Goal: Transaction & Acquisition: Purchase product/service

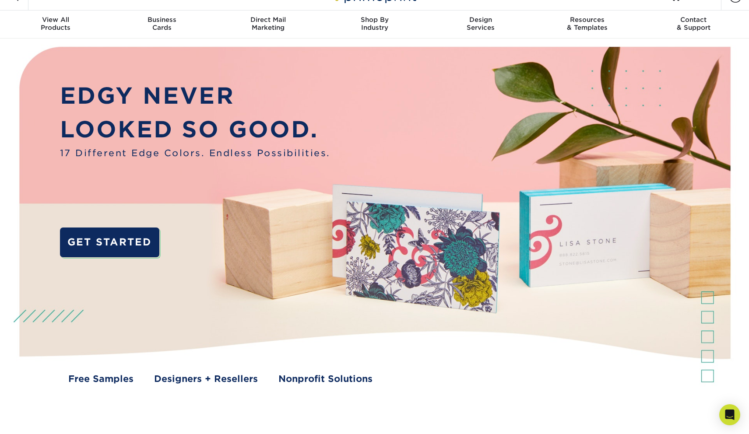
scroll to position [18, 0]
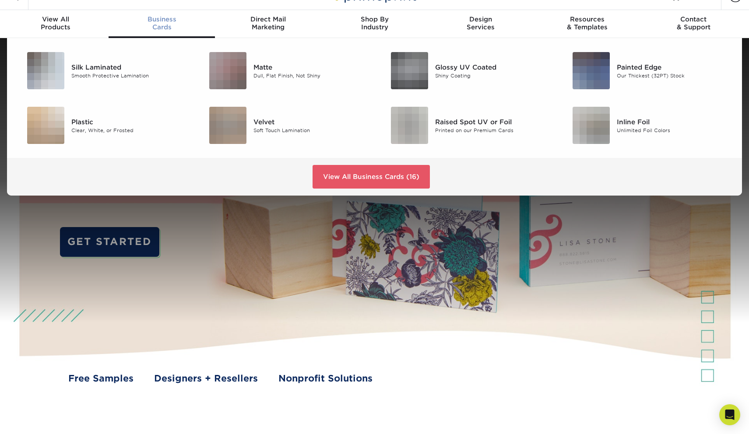
click at [162, 26] on div "Business Cards" at bounding box center [162, 23] width 106 height 16
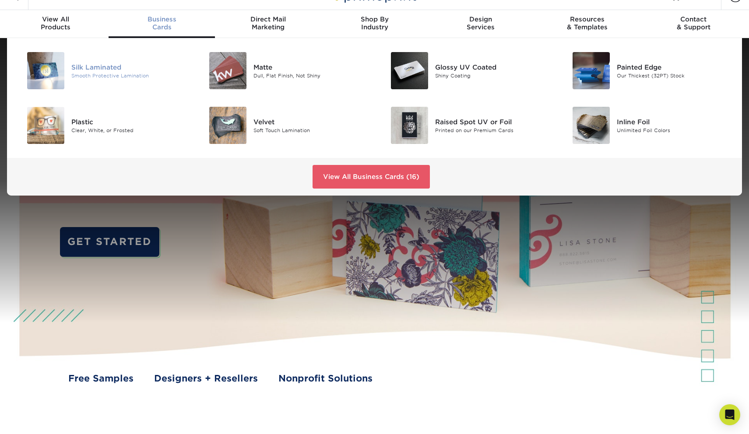
click at [49, 65] on img at bounding box center [45, 70] width 37 height 37
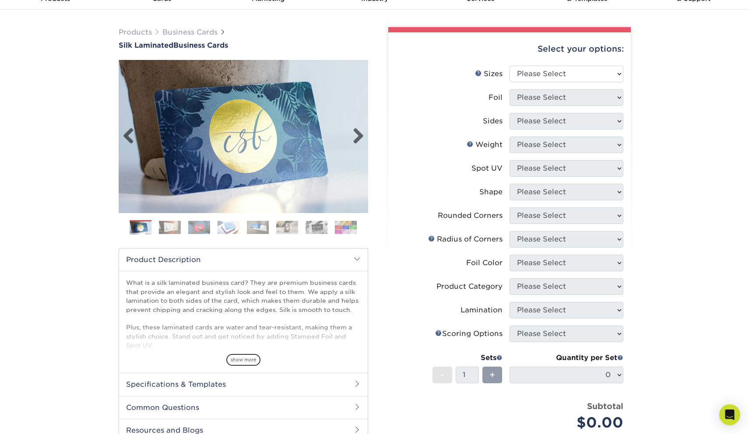
scroll to position [53, 0]
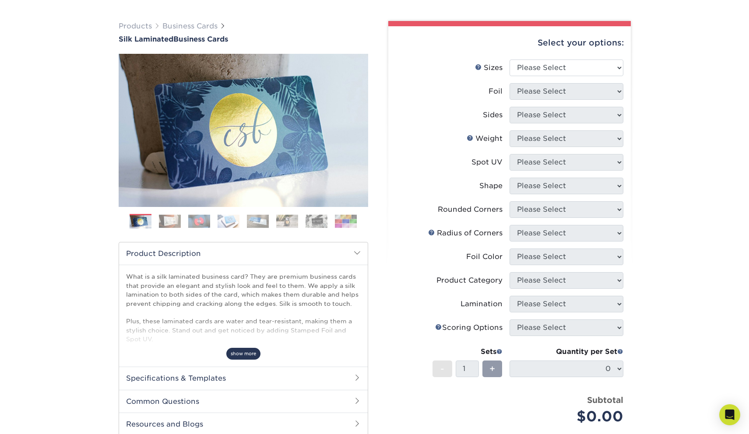
click at [243, 354] on span "show more" at bounding box center [243, 354] width 34 height 12
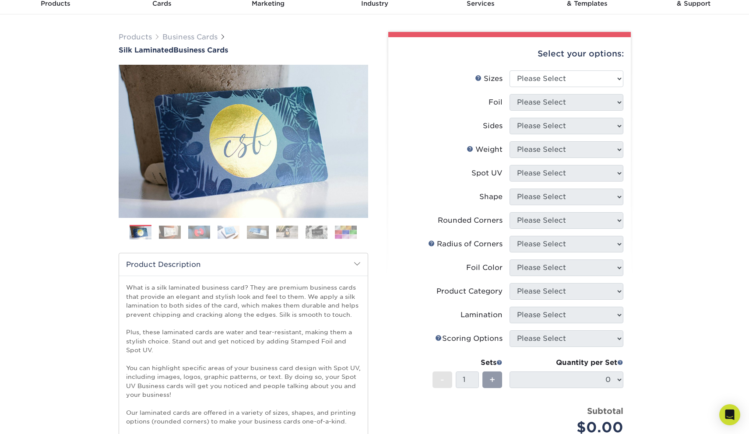
scroll to position [41, 0]
click at [472, 230] on li "Rounded Corners Please Select Yes - Round 2 Corners Yes - Round 4 Corners No" at bounding box center [510, 225] width 228 height 24
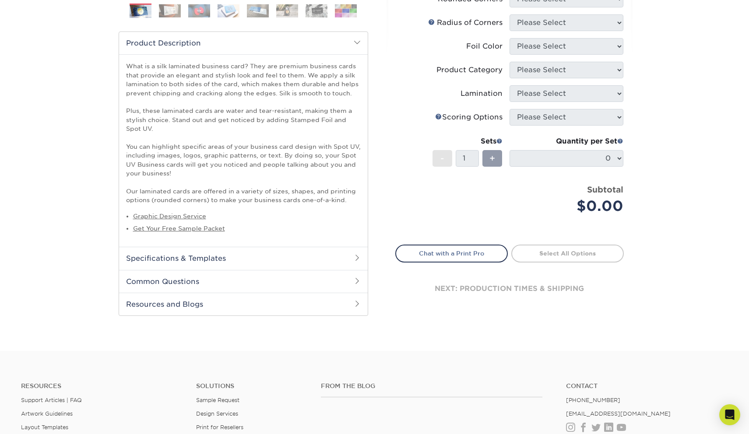
scroll to position [436, 0]
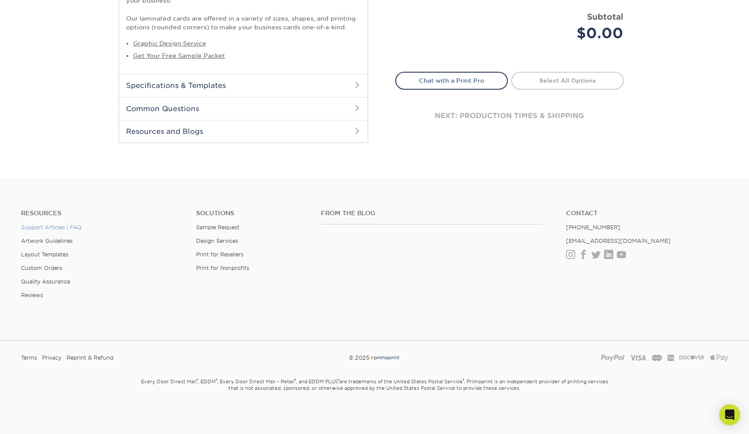
click at [76, 226] on link "Support Articles | FAQ" at bounding box center [51, 227] width 61 height 7
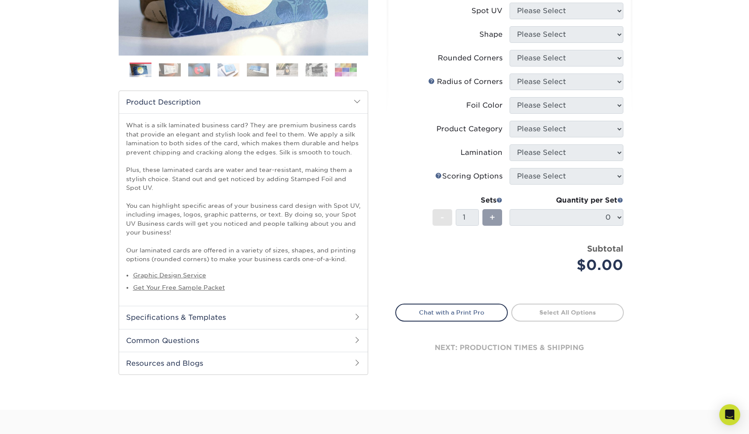
scroll to position [0, 0]
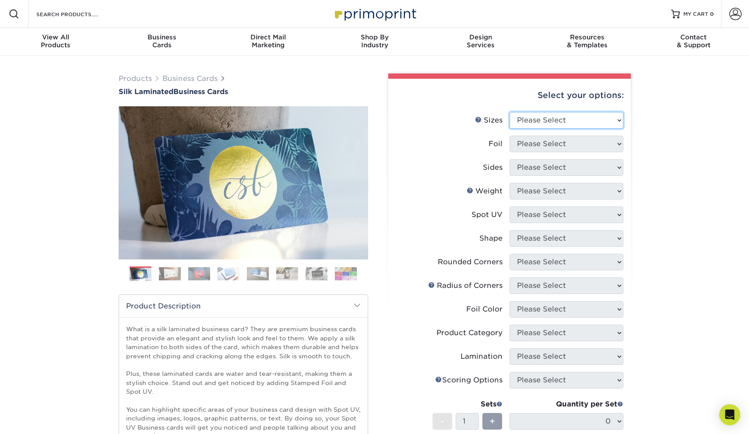
click at [561, 121] on select "Please Select 1.5" x 3.5" - Mini 1.75" x 3.5" - Mini 2" x 2" - Square 2" x 3" -…" at bounding box center [567, 120] width 114 height 17
select select "2.00x3.50"
click at [510, 112] on select "Please Select 1.5" x 3.5" - Mini 1.75" x 3.5" - Mini 2" x 2" - Square 2" x 3" -…" at bounding box center [567, 120] width 114 height 17
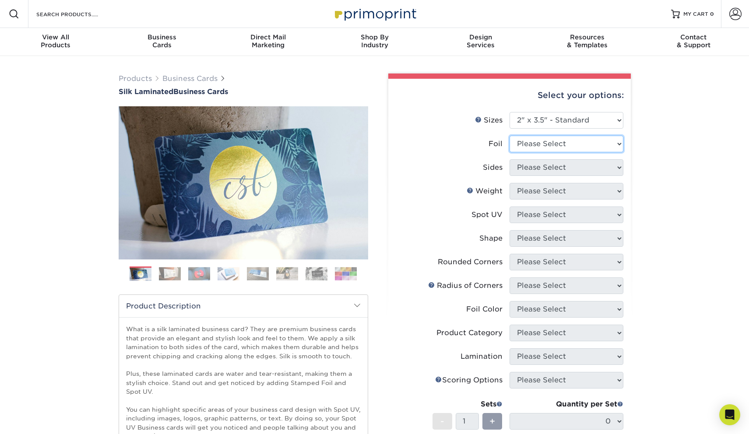
click at [569, 141] on select "Please Select Yes No" at bounding box center [567, 144] width 114 height 17
select select "0"
click at [510, 136] on select "Please Select Yes No" at bounding box center [567, 144] width 114 height 17
click at [606, 171] on select "Please Select Print Both Sides Print Front Only" at bounding box center [567, 167] width 114 height 17
select select "13abbda7-1d64-4f25-8bb2-c179b224825d"
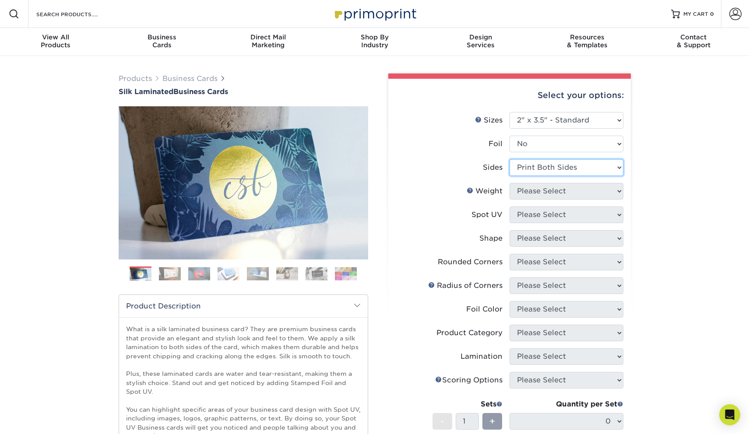
click at [510, 159] on select "Please Select Print Both Sides Print Front Only" at bounding box center [567, 167] width 114 height 17
click at [603, 191] on select "Please Select 16PT" at bounding box center [567, 191] width 114 height 17
select select "16PT"
click at [510, 183] on select "Please Select 16PT" at bounding box center [567, 191] width 114 height 17
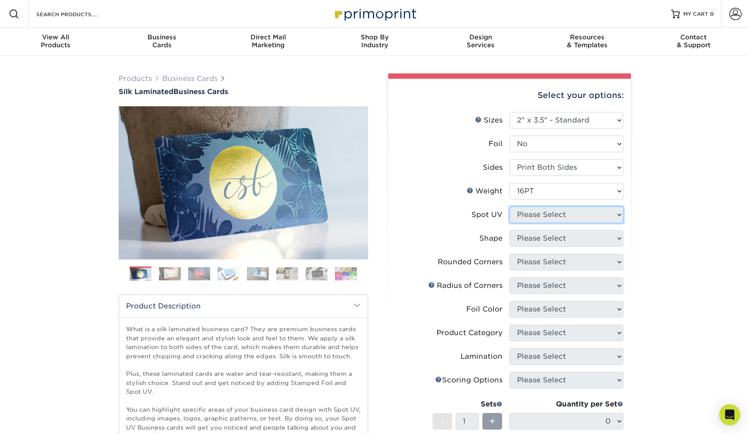
click at [583, 208] on select "Please Select No Spot UV Front and Back (Both Sides) Front Only Back Only" at bounding box center [567, 215] width 114 height 17
select select "0"
click at [510, 207] on select "Please Select No Spot UV Front and Back (Both Sides) Front Only Back Only" at bounding box center [567, 215] width 114 height 17
click at [588, 237] on select "Please Select Standard" at bounding box center [567, 238] width 114 height 17
select select "standard"
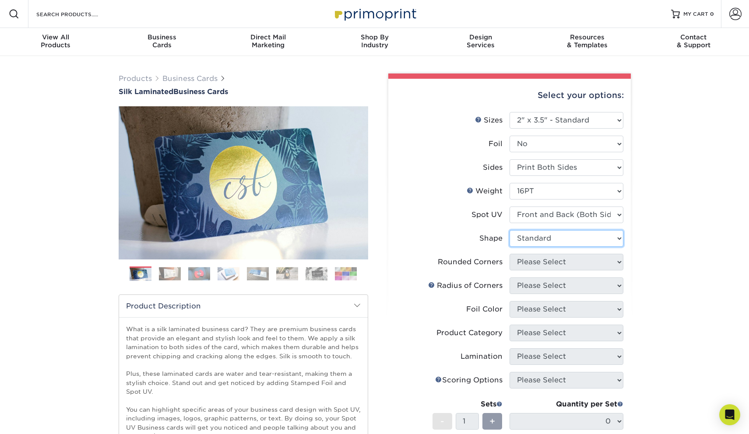
click at [510, 230] on select "Please Select Standard" at bounding box center [567, 238] width 114 height 17
click at [582, 264] on select "Please Select Yes - Round 2 Corners Yes - Round 4 Corners No" at bounding box center [567, 262] width 114 height 17
select select "0"
click at [510, 254] on select "Please Select Yes - Round 2 Corners Yes - Round 4 Corners No" at bounding box center [567, 262] width 114 height 17
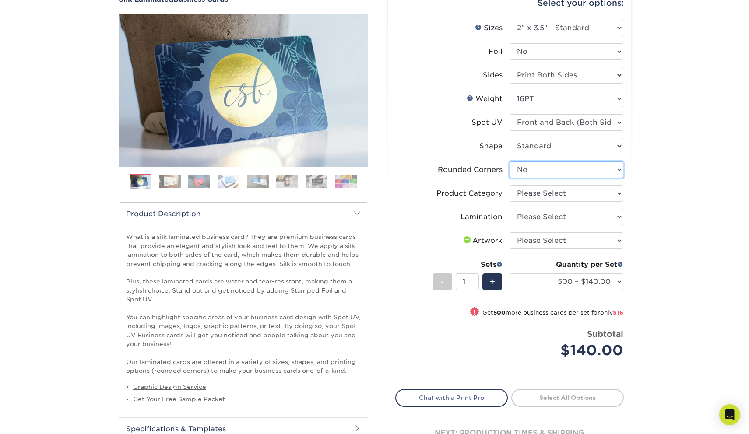
scroll to position [94, 0]
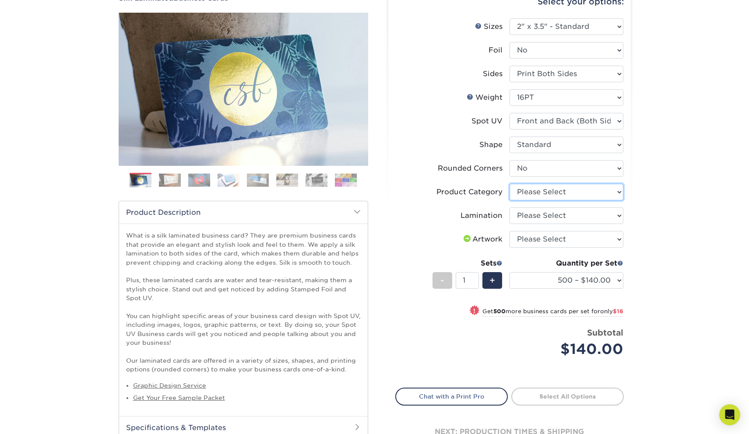
click at [598, 194] on select "Please Select Business Cards" at bounding box center [567, 192] width 114 height 17
select select "3b5148f1-0588-4f88-a218-97bcfdce65c1"
click at [510, 184] on select "Please Select Business Cards" at bounding box center [567, 192] width 114 height 17
click at [585, 212] on select "Please Select Silk" at bounding box center [567, 216] width 114 height 17
select select "ccacb42f-45f7-42d3-bbd3-7c8421cf37f0"
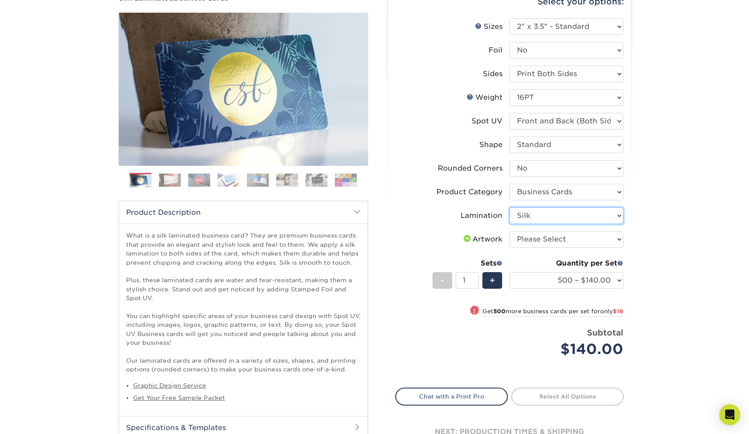
click at [510, 208] on select "Please Select Silk" at bounding box center [567, 216] width 114 height 17
click at [575, 276] on select "500 – $140.00 1000 – $156.00 2500 – $383.00 5000 – $642.00 10000 – $1156.00" at bounding box center [567, 280] width 114 height 17
click at [510, 272] on select "500 – $140.00 1000 – $156.00 2500 – $383.00 5000 – $642.00 10000 – $1156.00" at bounding box center [567, 280] width 114 height 17
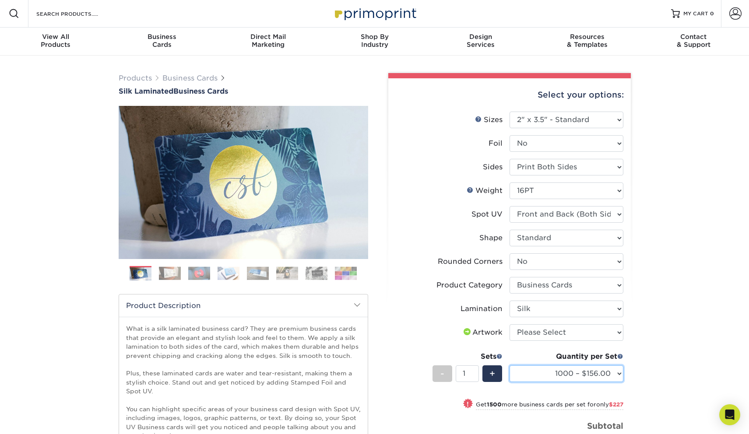
scroll to position [0, 0]
click at [587, 376] on select "500 – $140.00 1000 – $156.00 2500 – $383.00 5000 – $642.00 10000 – $1156.00" at bounding box center [567, 374] width 114 height 17
select select "500 – $140.00"
click at [510, 366] on select "500 – $140.00 1000 – $156.00 2500 – $383.00 5000 – $642.00 10000 – $1156.00" at bounding box center [567, 374] width 114 height 17
